Goal: Task Accomplishment & Management: Use online tool/utility

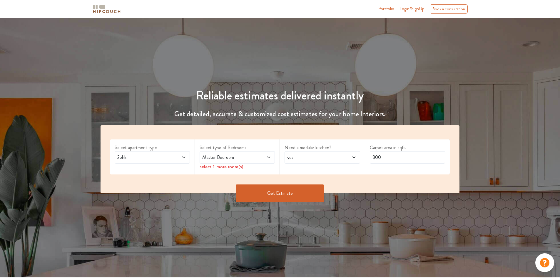
click at [170, 160] on span at bounding box center [177, 157] width 18 height 7
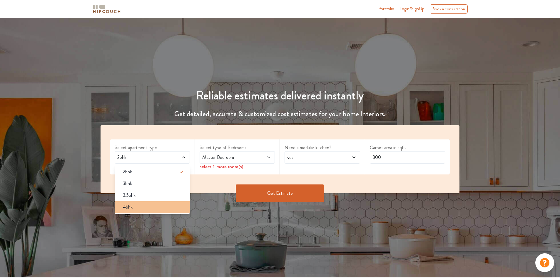
click at [148, 207] on div "4bhk" at bounding box center [154, 206] width 72 height 7
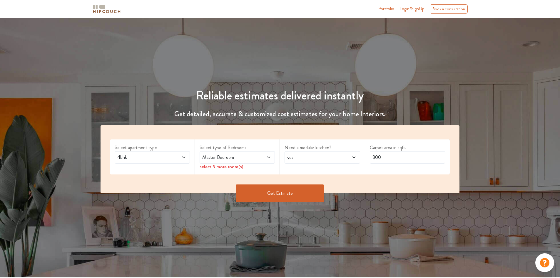
click at [266, 155] on span at bounding box center [263, 157] width 18 height 7
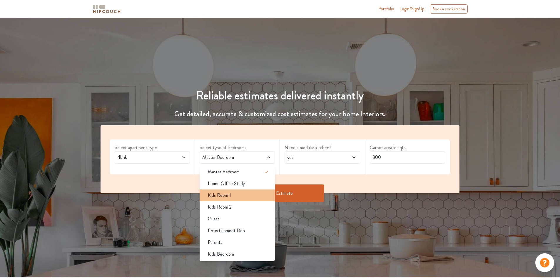
click at [252, 195] on div "Kids Room 1" at bounding box center [239, 195] width 72 height 7
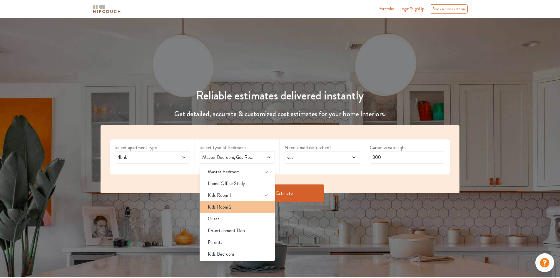
click at [252, 204] on div "Kids Room 2" at bounding box center [239, 206] width 72 height 7
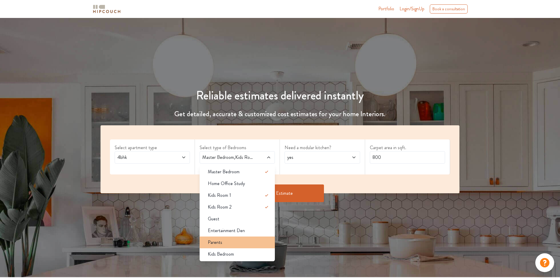
click at [244, 243] on div "Parents" at bounding box center [239, 242] width 72 height 7
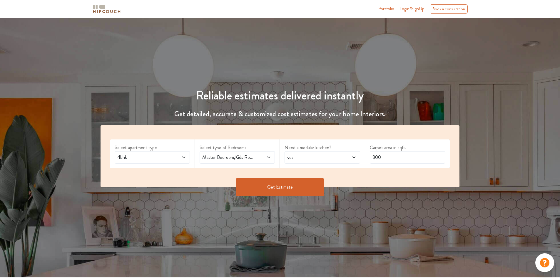
click at [304, 157] on span "yes" at bounding box center [312, 157] width 53 height 7
click at [301, 185] on div "no" at bounding box center [324, 183] width 72 height 7
click at [380, 159] on input "800" at bounding box center [407, 157] width 75 height 12
drag, startPoint x: 360, startPoint y: 164, endPoint x: 350, endPoint y: 166, distance: 10.5
click at [350, 166] on div "Select apartment type 4bhk Select type of Bedrooms Master Bedroom,Kids Room 1,K…" at bounding box center [279, 156] width 359 height 62
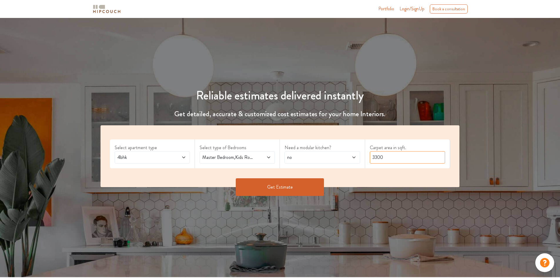
type input "3300"
click at [309, 179] on button "Get Estimate" at bounding box center [280, 187] width 88 height 18
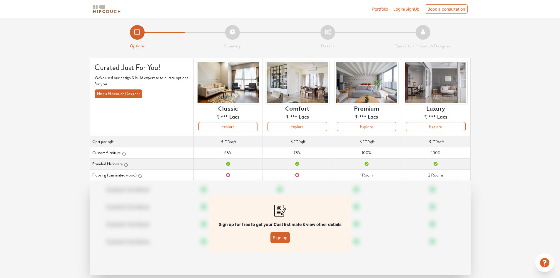
click at [276, 240] on button "Sign up" at bounding box center [279, 237] width 19 height 11
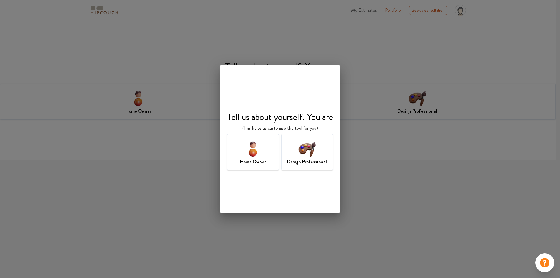
click at [304, 157] on img at bounding box center [306, 148] width 19 height 19
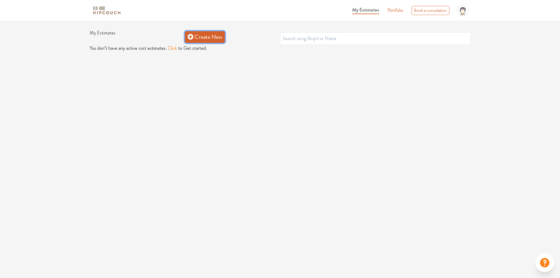
click at [200, 38] on link "Create New" at bounding box center [205, 37] width 40 height 12
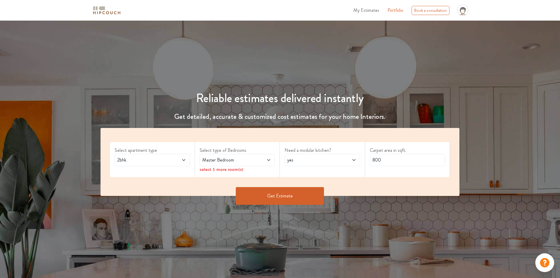
click at [184, 160] on icon at bounding box center [183, 160] width 3 height 2
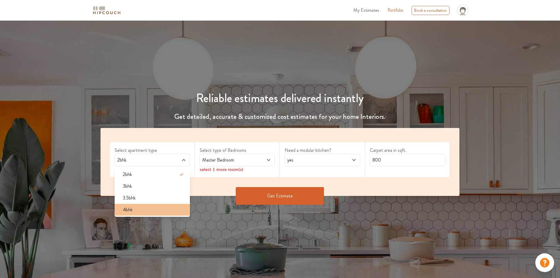
click at [139, 213] on li "4bhk" at bounding box center [152, 210] width 75 height 12
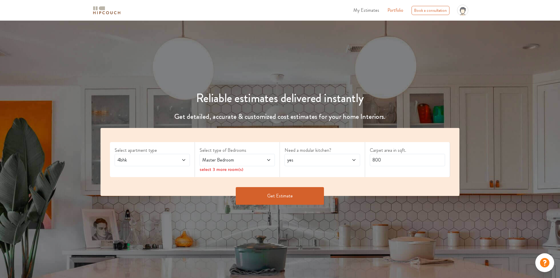
click at [252, 160] on span "Master Bedroom" at bounding box center [227, 159] width 53 height 7
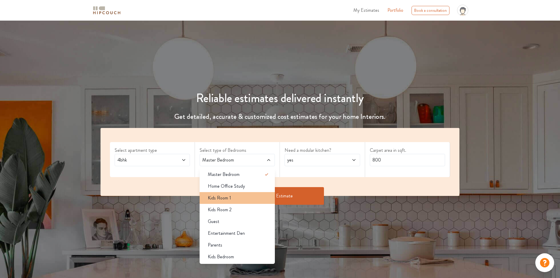
click at [257, 202] on li "Kids Room 1" at bounding box center [237, 198] width 75 height 12
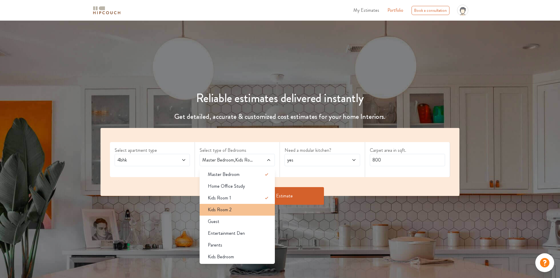
click at [257, 208] on div "Kids Room 2" at bounding box center [239, 209] width 72 height 7
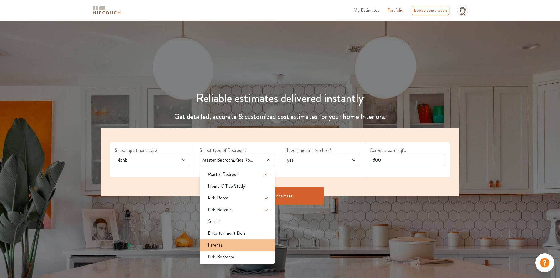
click at [254, 248] on div "Parents" at bounding box center [239, 244] width 72 height 7
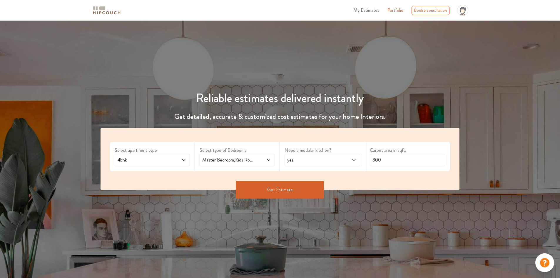
click at [313, 160] on span "yes" at bounding box center [312, 159] width 53 height 7
click at [320, 187] on div "no" at bounding box center [324, 185] width 72 height 7
click at [381, 162] on input "800" at bounding box center [407, 160] width 75 height 12
drag, startPoint x: 384, startPoint y: 160, endPoint x: 352, endPoint y: 164, distance: 32.8
click at [352, 164] on div "Select apartment type 4bhk Select type of Bedrooms Master Bedroom,Kids Room 1,K…" at bounding box center [279, 159] width 359 height 62
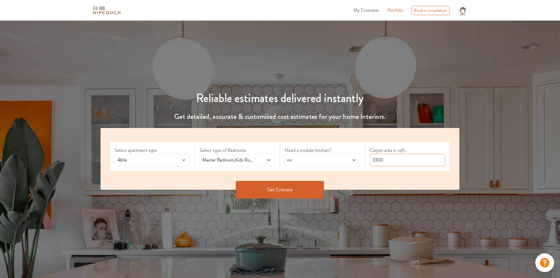
type input "3300"
click at [297, 192] on button "Get Estimate" at bounding box center [280, 190] width 88 height 18
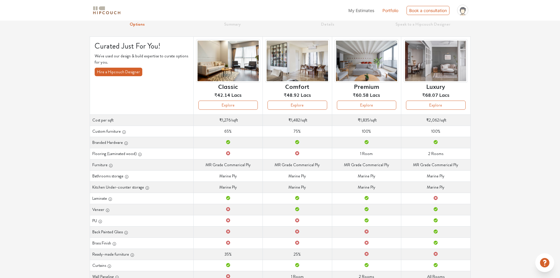
scroll to position [6, 0]
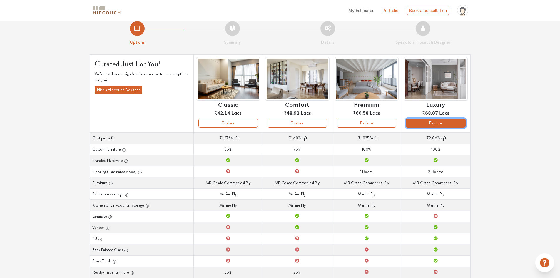
click at [422, 123] on button "Explore" at bounding box center [435, 122] width 59 height 9
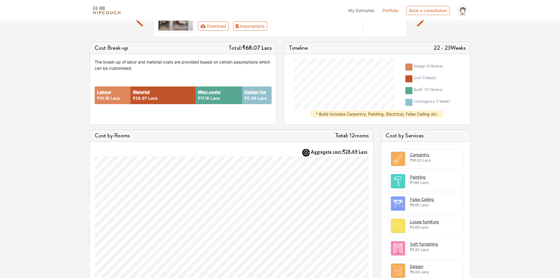
scroll to position [70, 0]
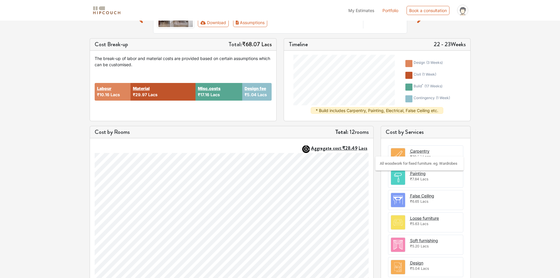
click at [410, 151] on div "Carpentry" at bounding box center [419, 151] width 19 height 6
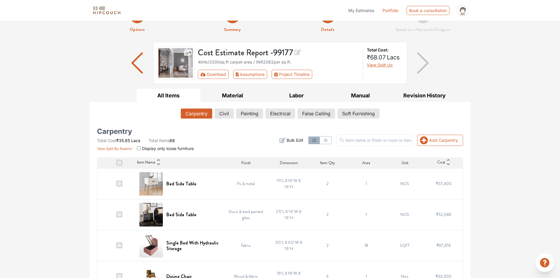
scroll to position [29, 0]
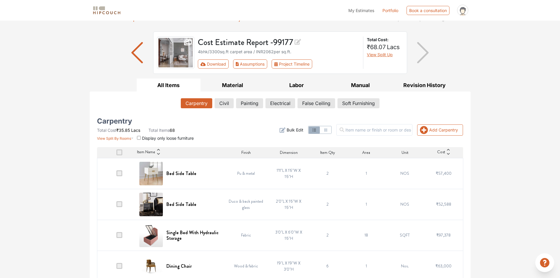
click at [119, 175] on span at bounding box center [119, 173] width 6 height 6
click at [116, 175] on input "checkbox" at bounding box center [116, 175] width 0 height 0
click at [120, 174] on span at bounding box center [119, 173] width 6 height 6
click at [116, 175] on input "checkbox" at bounding box center [116, 175] width 0 height 0
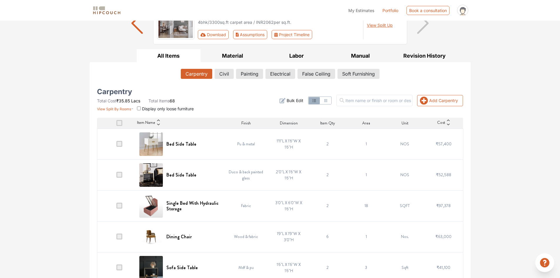
click at [245, 174] on td "Duco & back painted glass" at bounding box center [245, 174] width 47 height 31
click at [246, 179] on td "Duco & back painted glass" at bounding box center [245, 174] width 47 height 31
click at [227, 178] on td "Duco & back painted glass" at bounding box center [245, 174] width 47 height 31
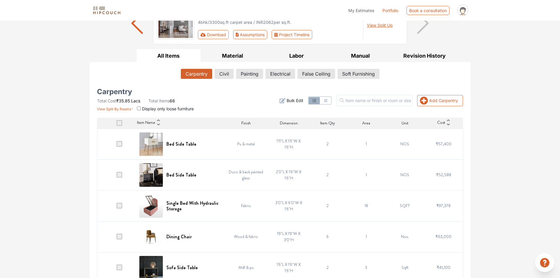
click at [122, 174] on span at bounding box center [119, 175] width 6 height 6
click at [116, 176] on input "checkbox" at bounding box center [116, 176] width 0 height 0
click at [122, 174] on span at bounding box center [119, 175] width 6 height 6
click at [116, 176] on input "checkbox" at bounding box center [116, 176] width 0 height 0
click at [285, 102] on icon "button" at bounding box center [282, 100] width 6 height 5
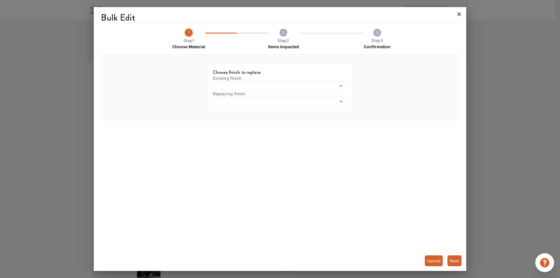
click at [460, 18] on icon at bounding box center [458, 13] width 9 height 9
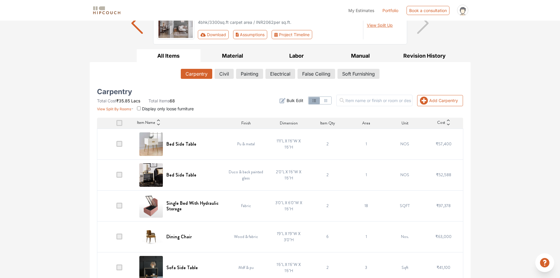
click at [235, 178] on td "Duco & back painted glass" at bounding box center [245, 174] width 47 height 31
click at [232, 178] on td "Duco & back painted glass" at bounding box center [245, 174] width 47 height 31
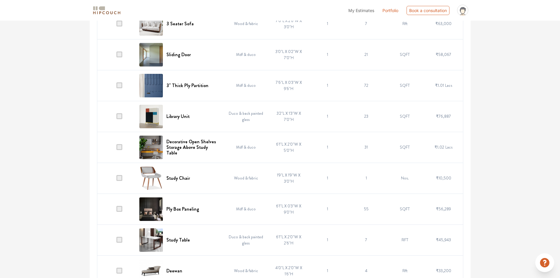
scroll to position [1969, 0]
